Goal: Check status

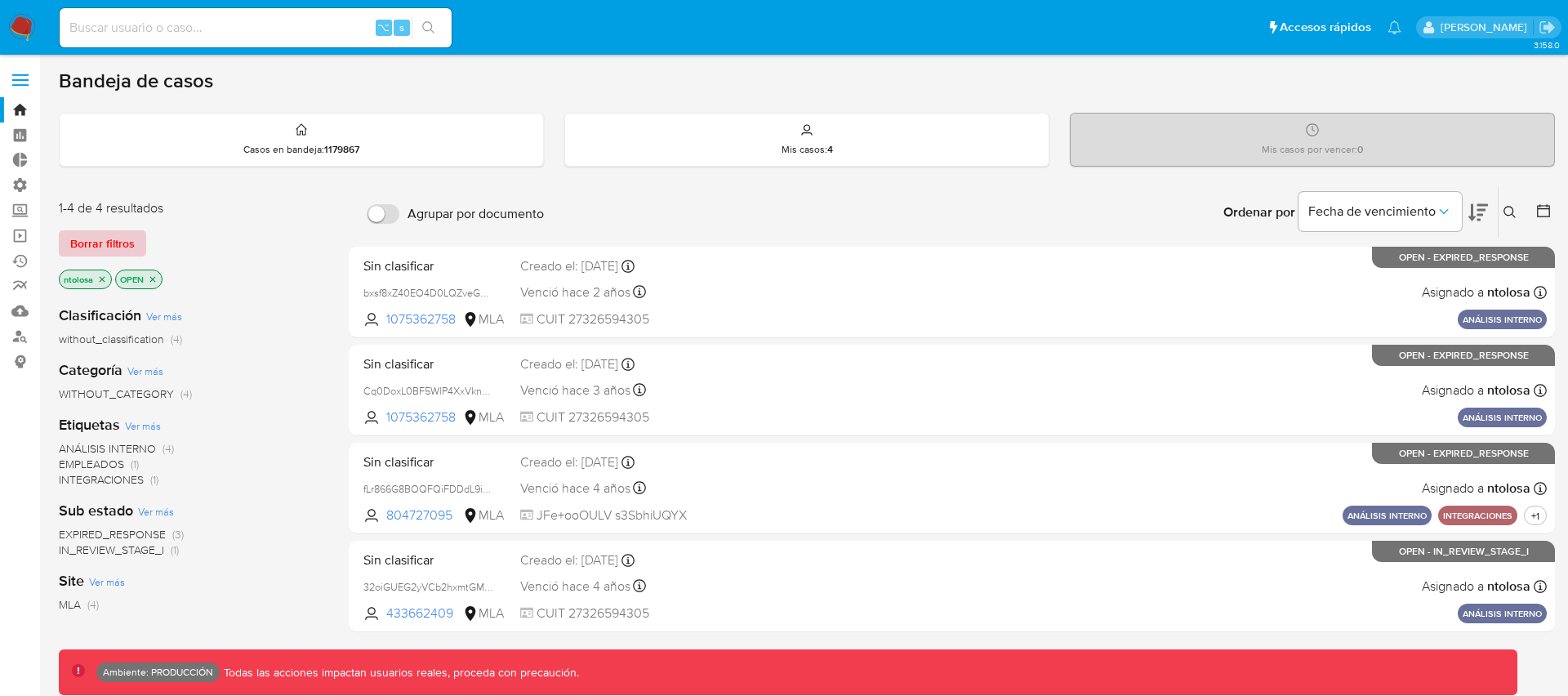
click at [104, 244] on span "Borrar filtros" at bounding box center [103, 242] width 65 height 23
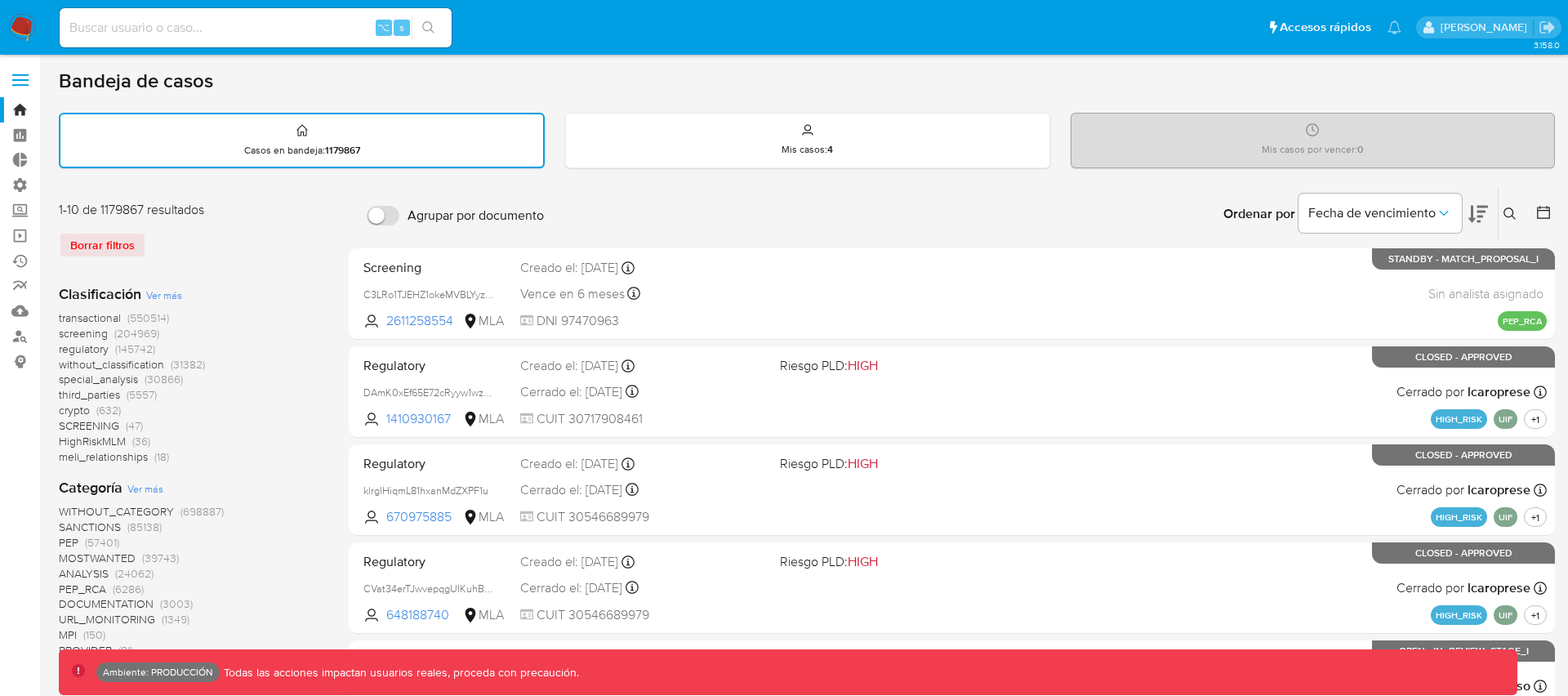
click at [280, 27] on input at bounding box center [255, 27] width 392 height 22
type input "fravega"
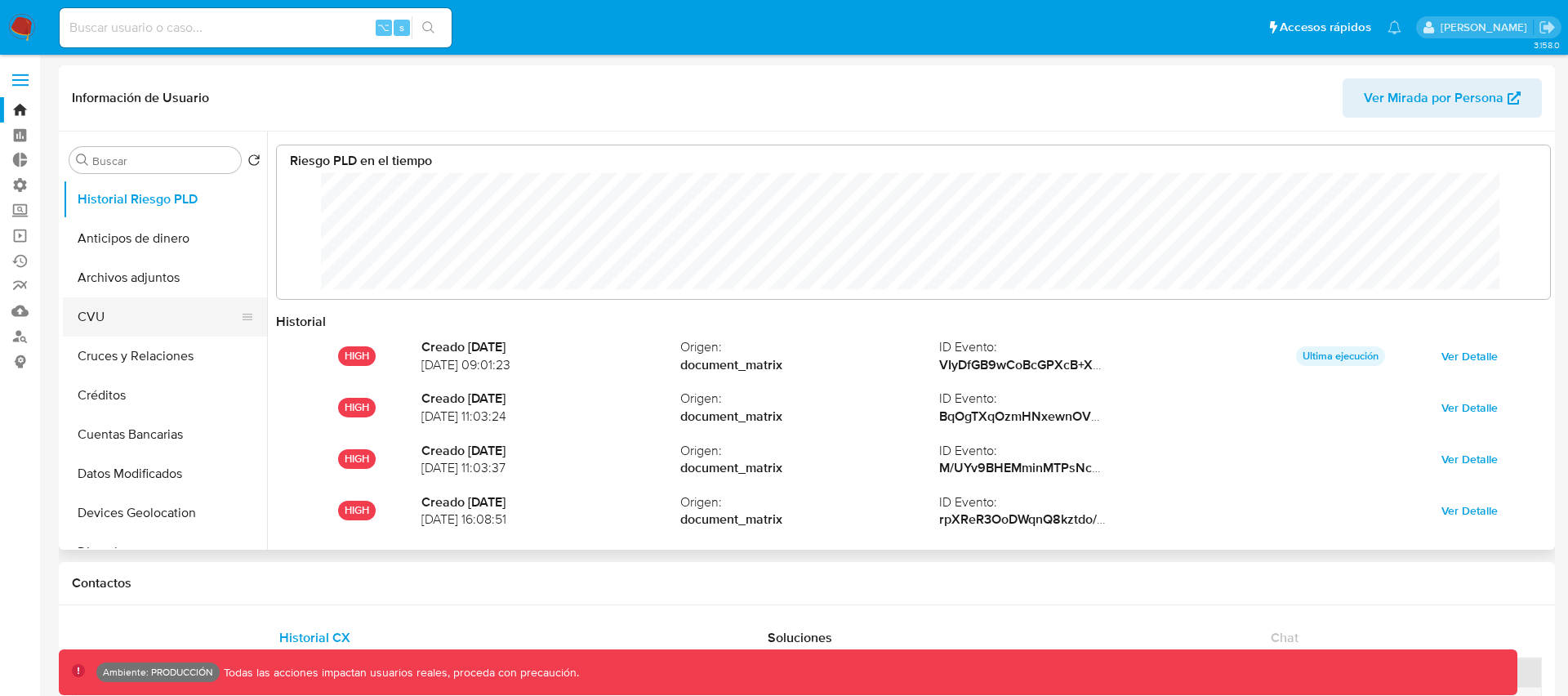
scroll to position [123, 1240]
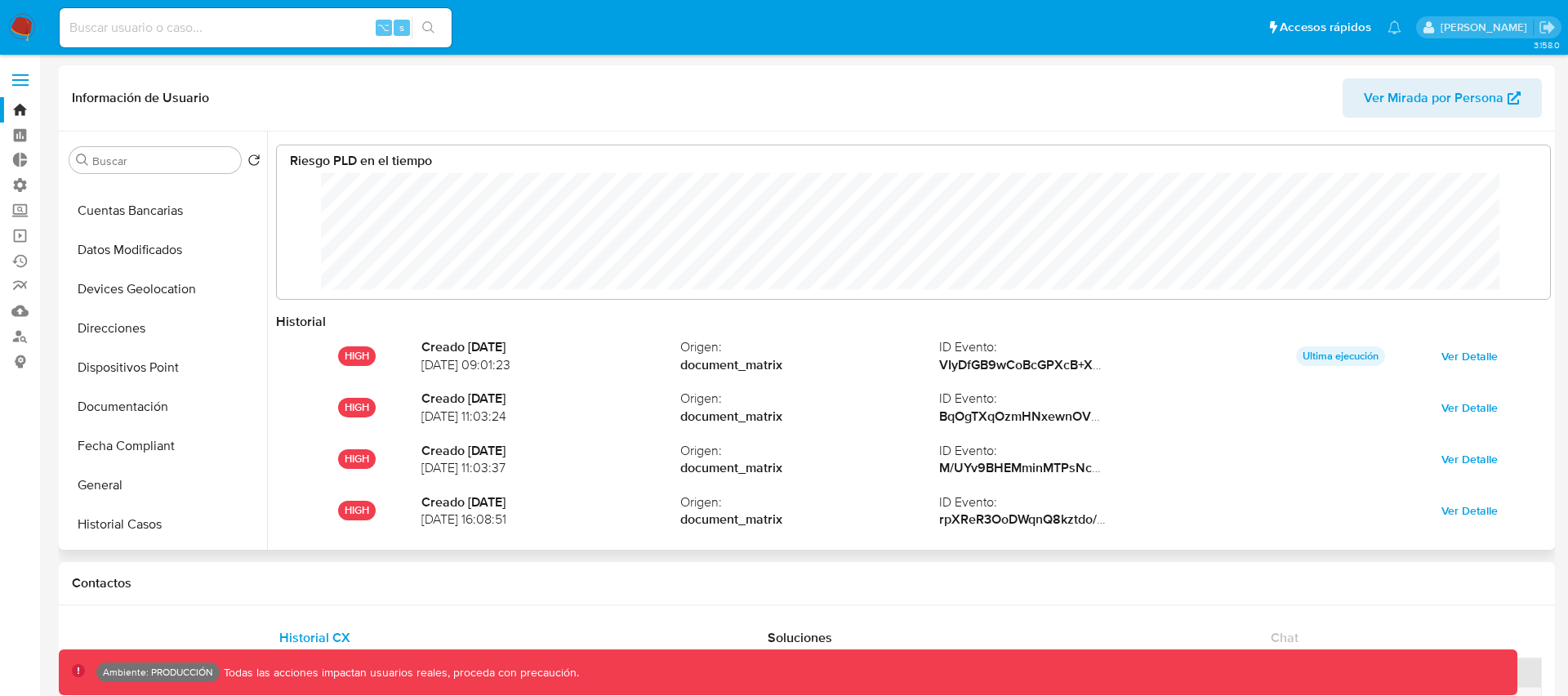
select select "10"
click at [103, 441] on button "KYC" at bounding box center [158, 442] width 191 height 39
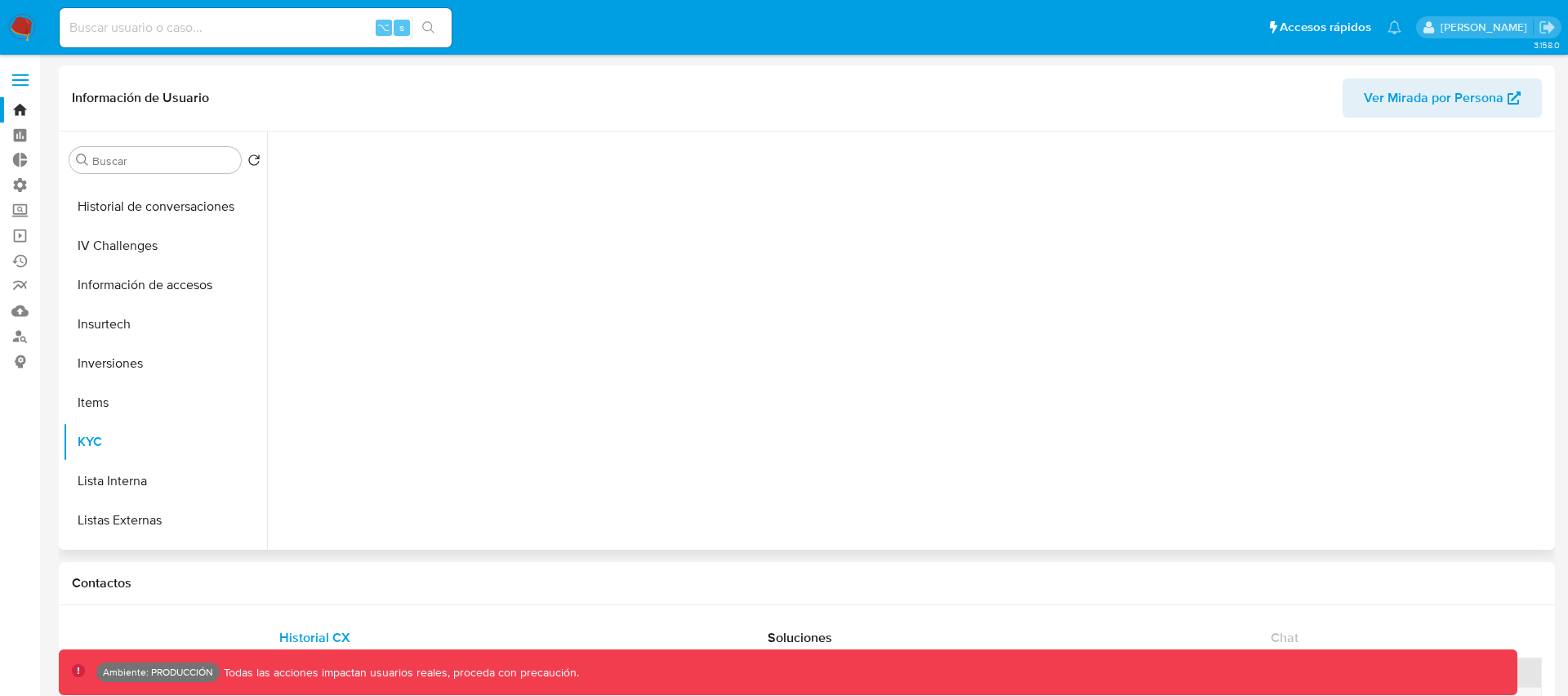
scroll to position [580, 0]
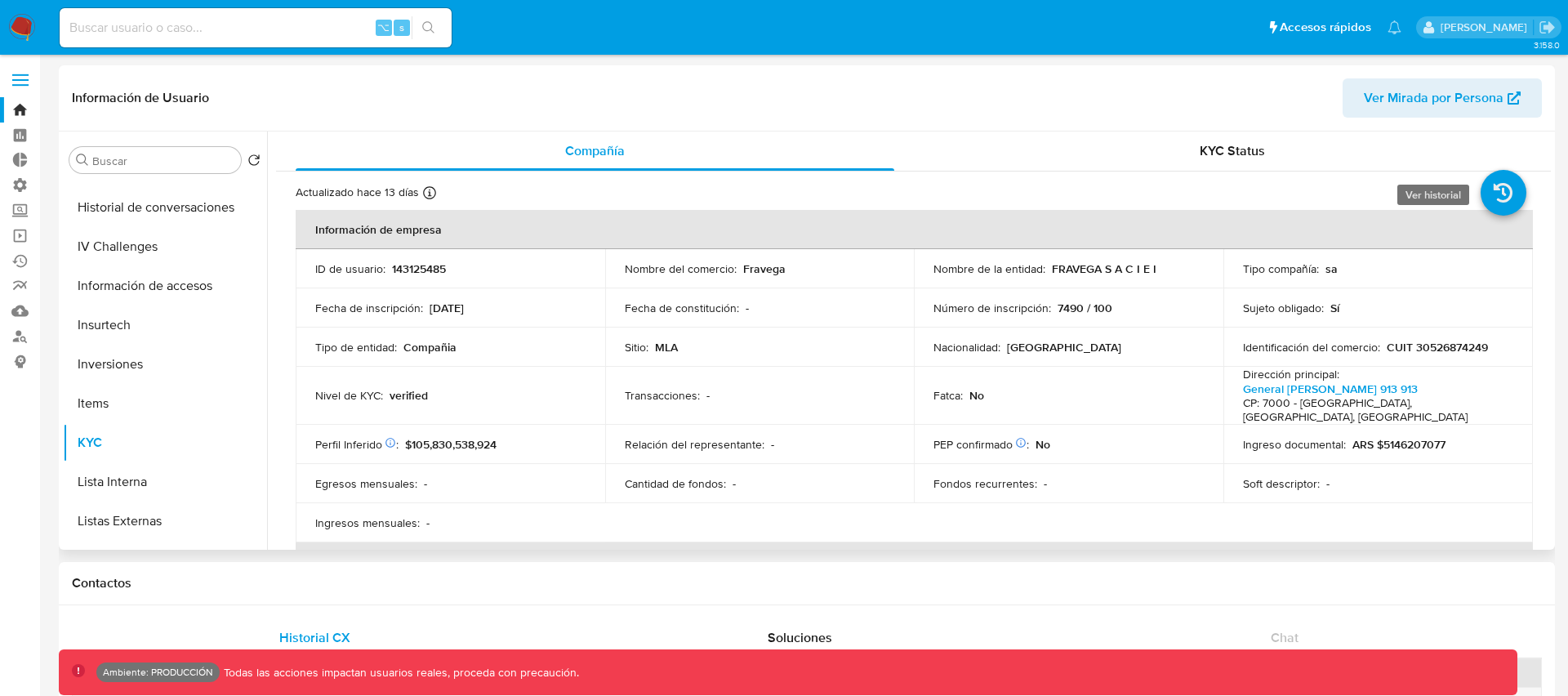
click at [1494, 197] on icon at bounding box center [1502, 192] width 46 height 46
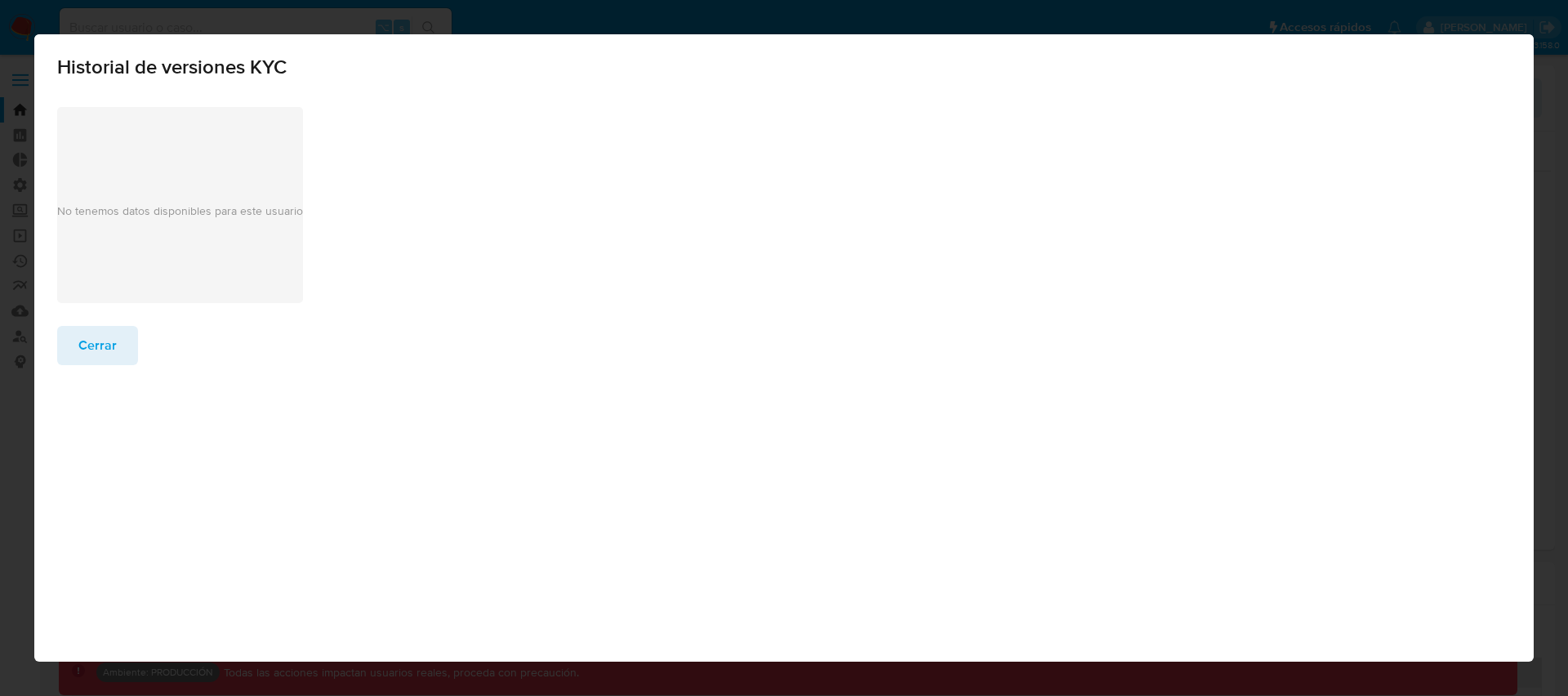
click at [105, 356] on span "Cerrar" at bounding box center [97, 346] width 38 height 36
